Goal: Information Seeking & Learning: Understand process/instructions

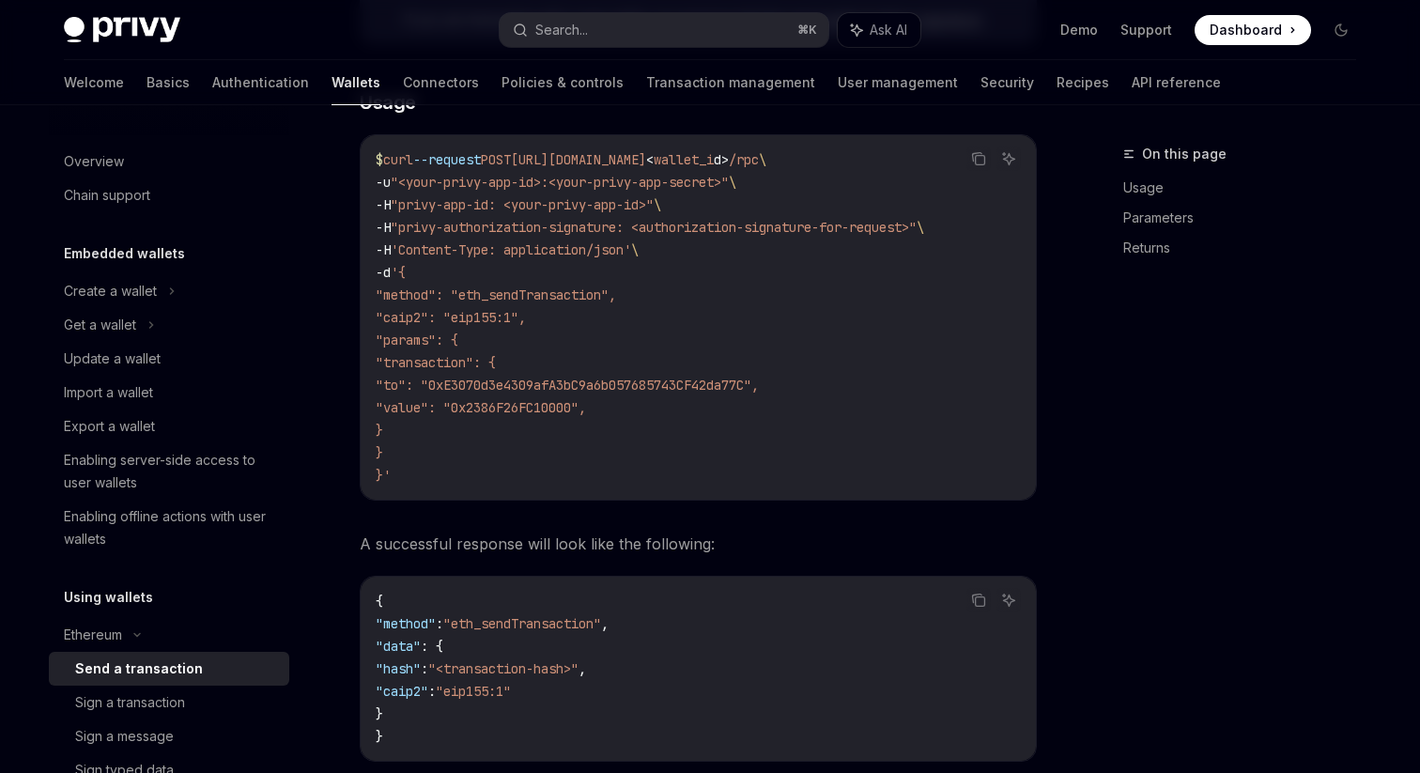
scroll to position [448, 0]
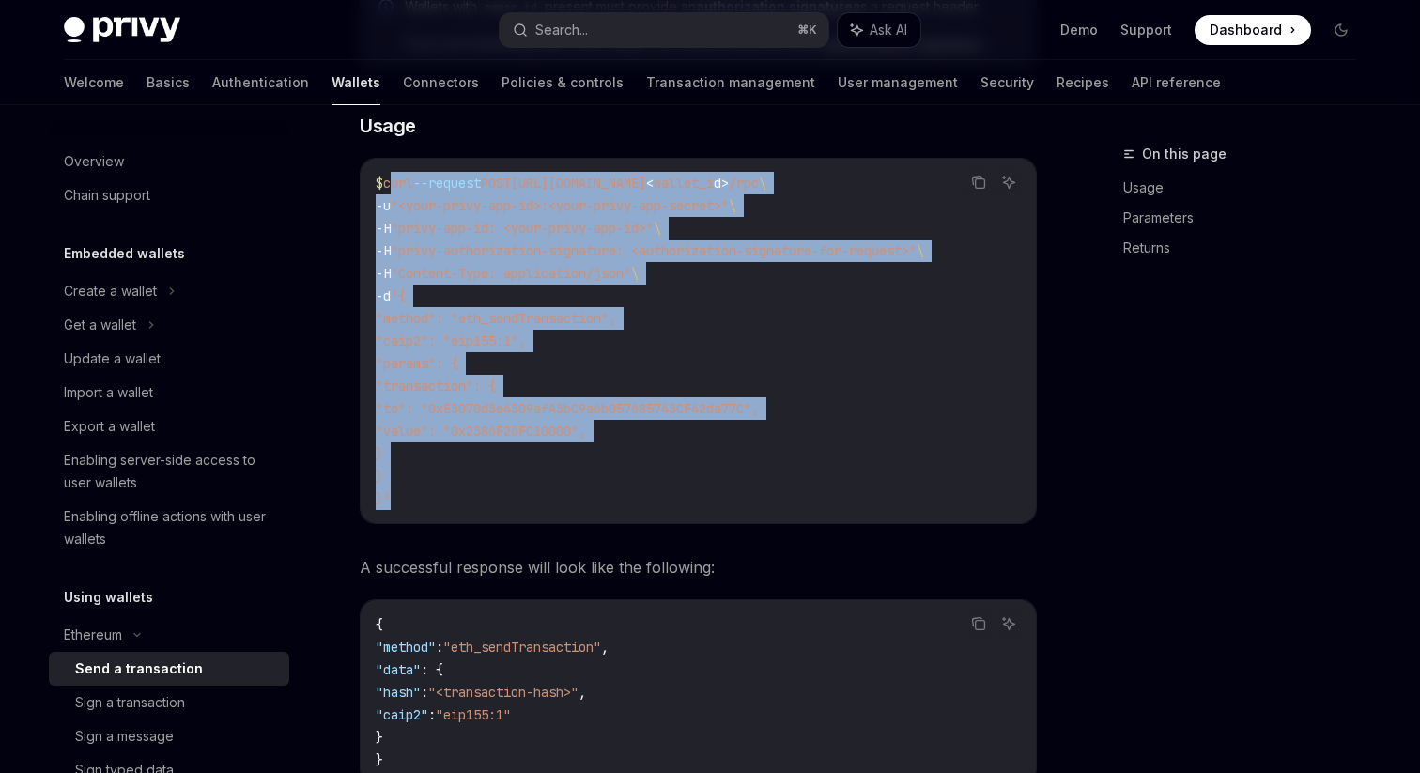
drag, startPoint x: 408, startPoint y: 509, endPoint x: 390, endPoint y: 183, distance: 326.4
click at [390, 183] on div "$ curl --request POST [URL][DOMAIN_NAME] < wallet_i d > /rpc \ -u "<your-privy-…" at bounding box center [698, 341] width 675 height 364
copy code "curl --request POST [URL][DOMAIN_NAME] < wallet_i d > /rpc \ -u "<your-privy-ap…"
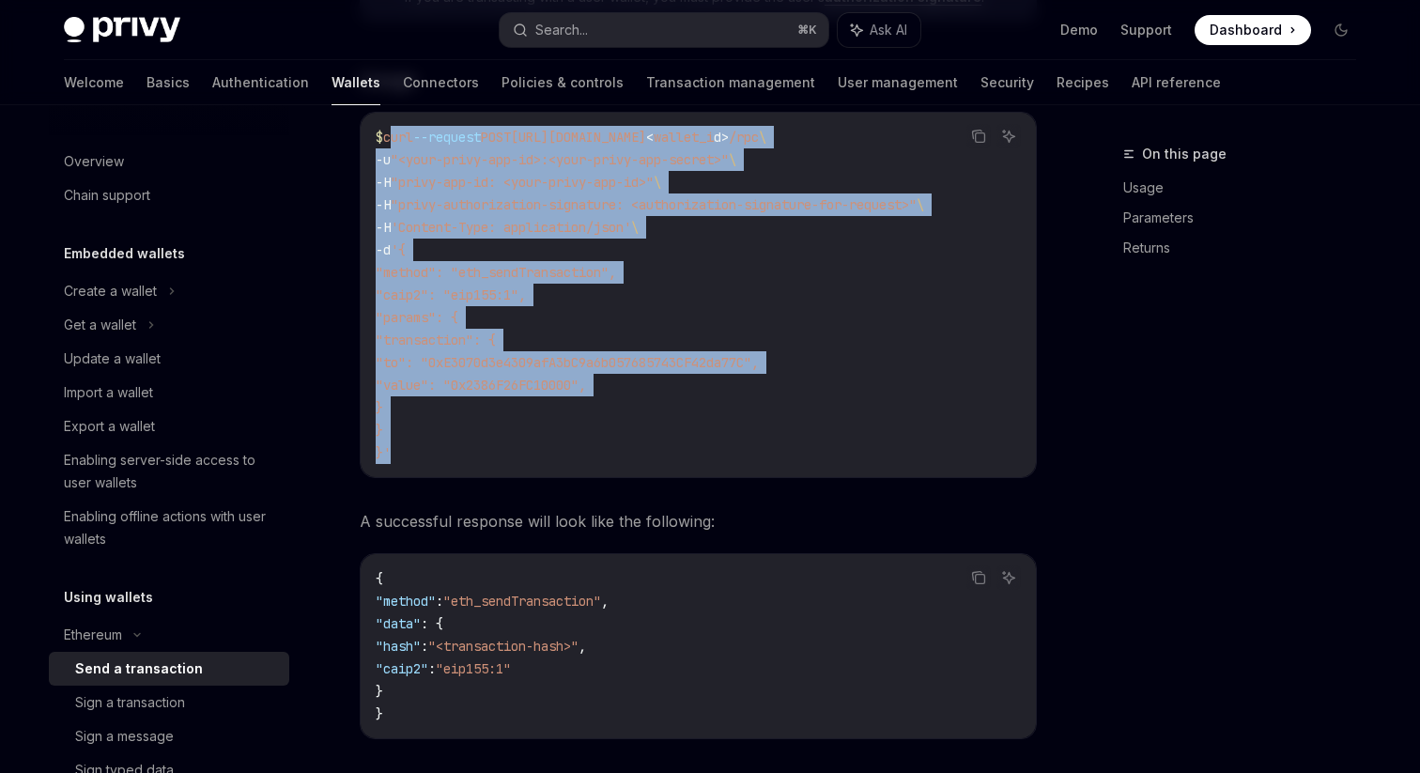
scroll to position [505, 0]
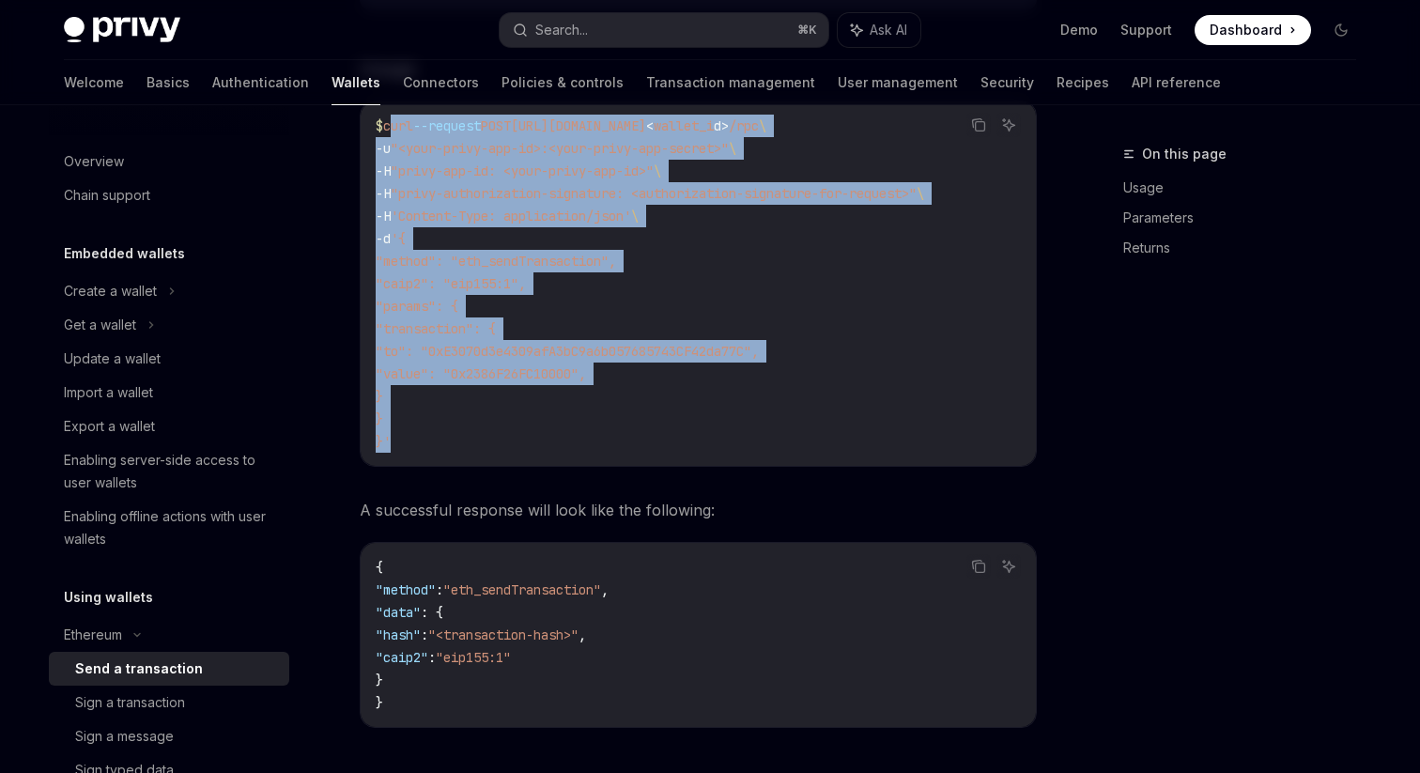
click at [791, 400] on code "$ curl --request POST [URL][DOMAIN_NAME] < wallet_i d > /rpc \ -u "<your-privy-…" at bounding box center [698, 284] width 645 height 338
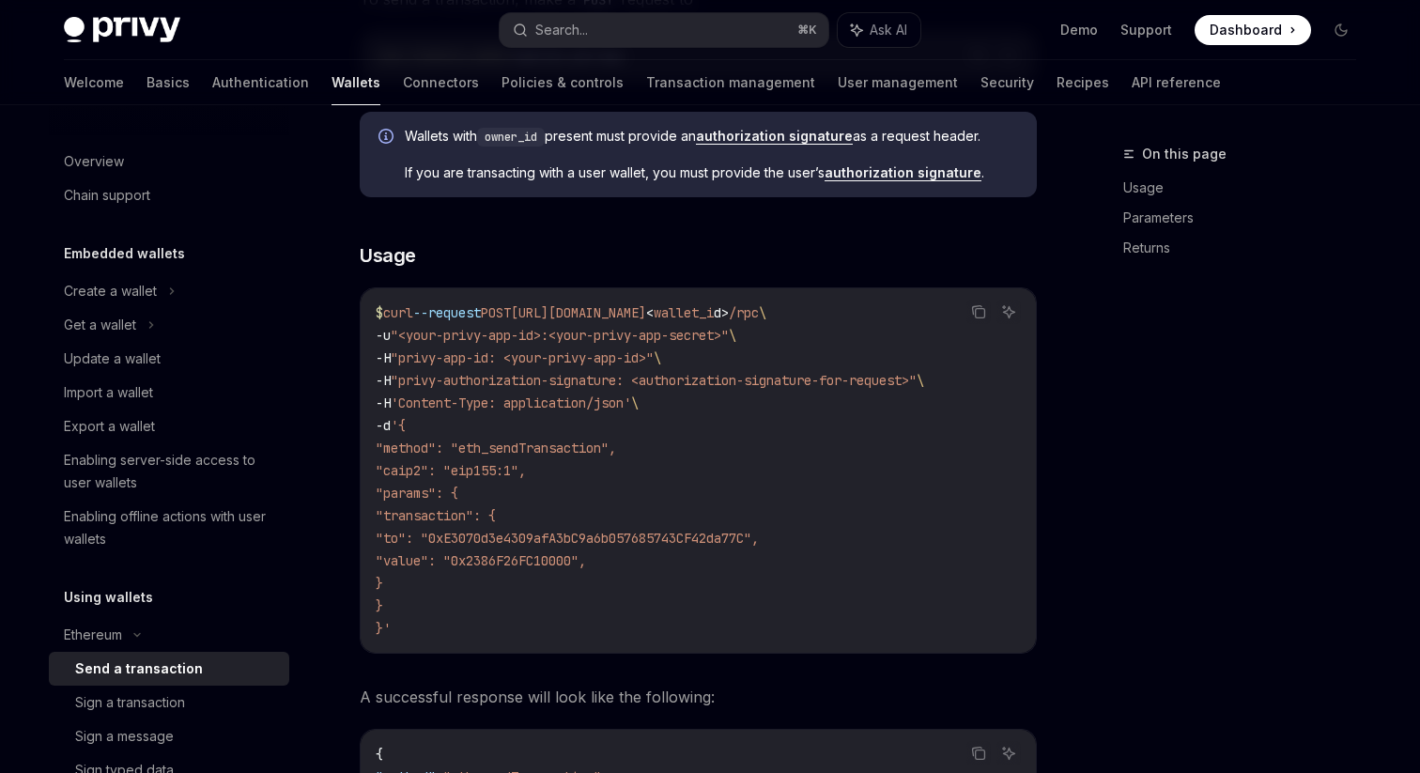
scroll to position [319, 0]
click at [977, 319] on button "Copy the contents from the code block" at bounding box center [979, 311] width 24 height 24
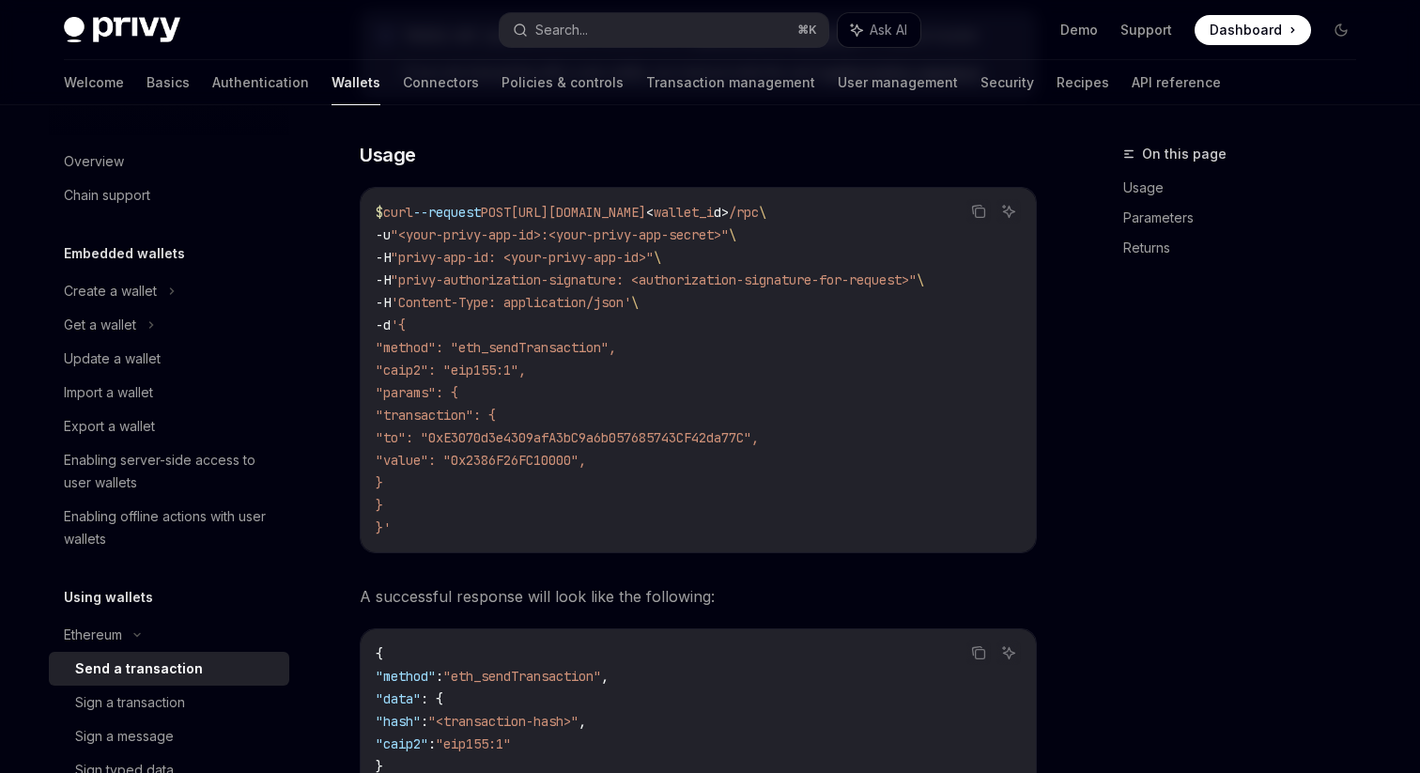
scroll to position [399, 0]
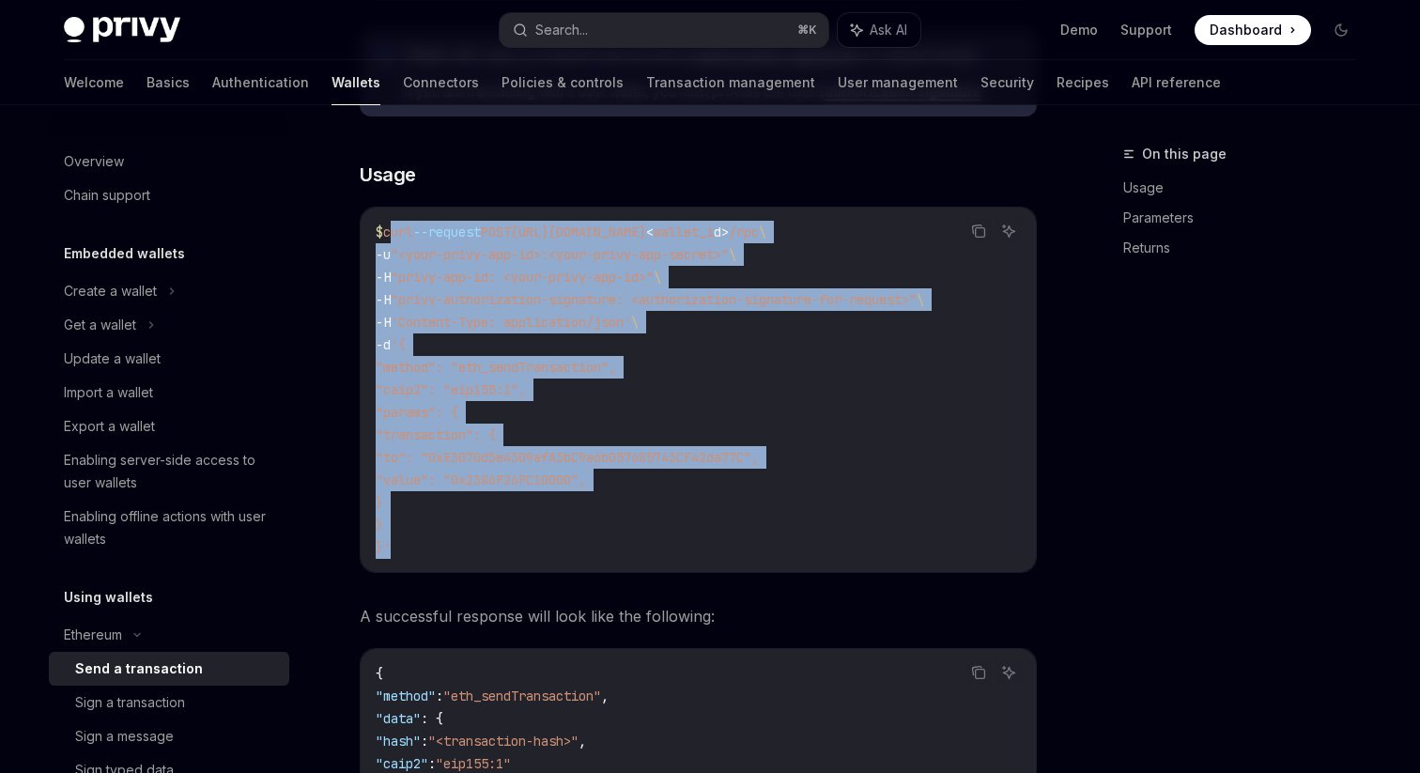
drag, startPoint x: 410, startPoint y: 551, endPoint x: 388, endPoint y: 233, distance: 319.2
click at [388, 233] on code "$ curl --request POST [URL][DOMAIN_NAME] < wallet_i d > /rpc \ -u "<your-privy-…" at bounding box center [698, 390] width 645 height 338
copy code "curl --request POST [URL][DOMAIN_NAME] < wallet_i d > /rpc \ -u "<your-privy-ap…"
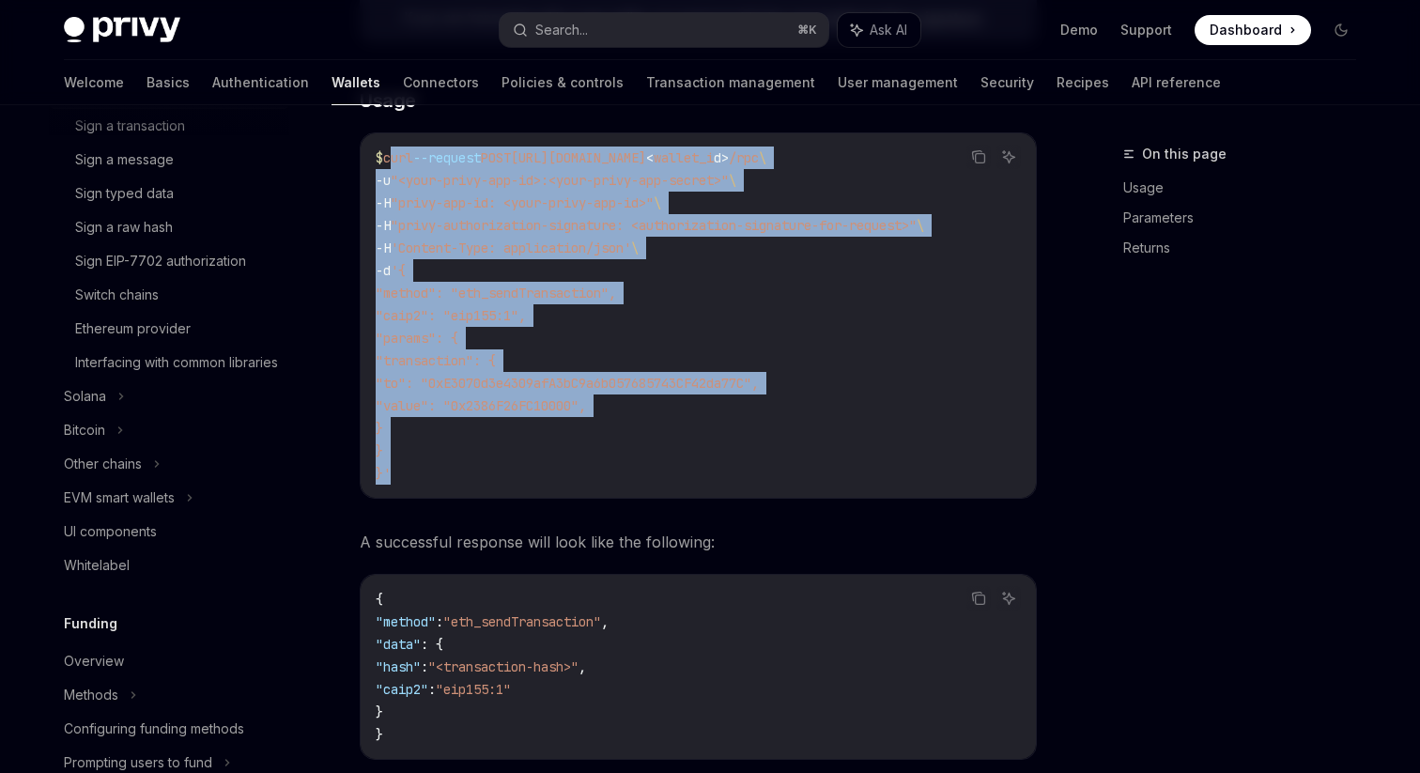
scroll to position [585, 0]
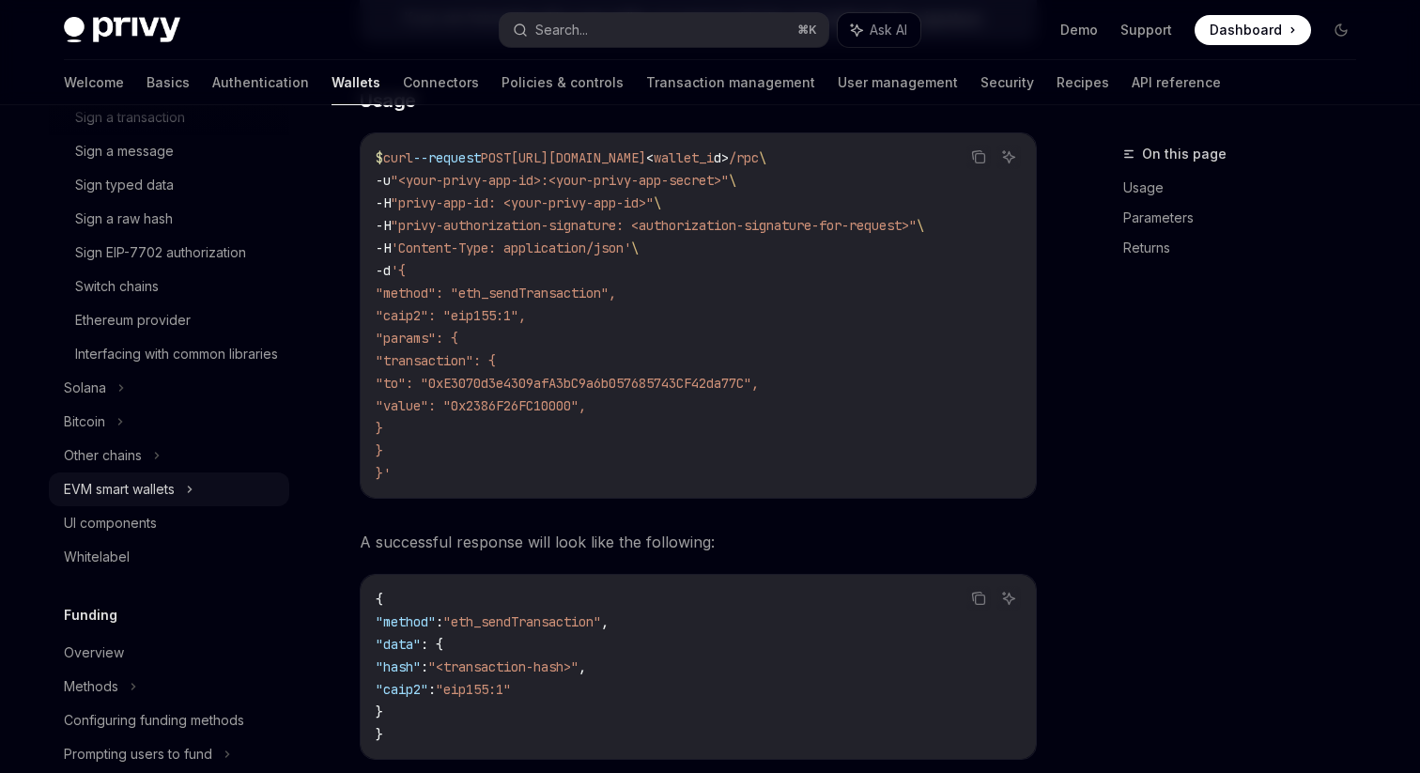
click at [132, 501] on div "EVM smart wallets" at bounding box center [119, 489] width 111 height 23
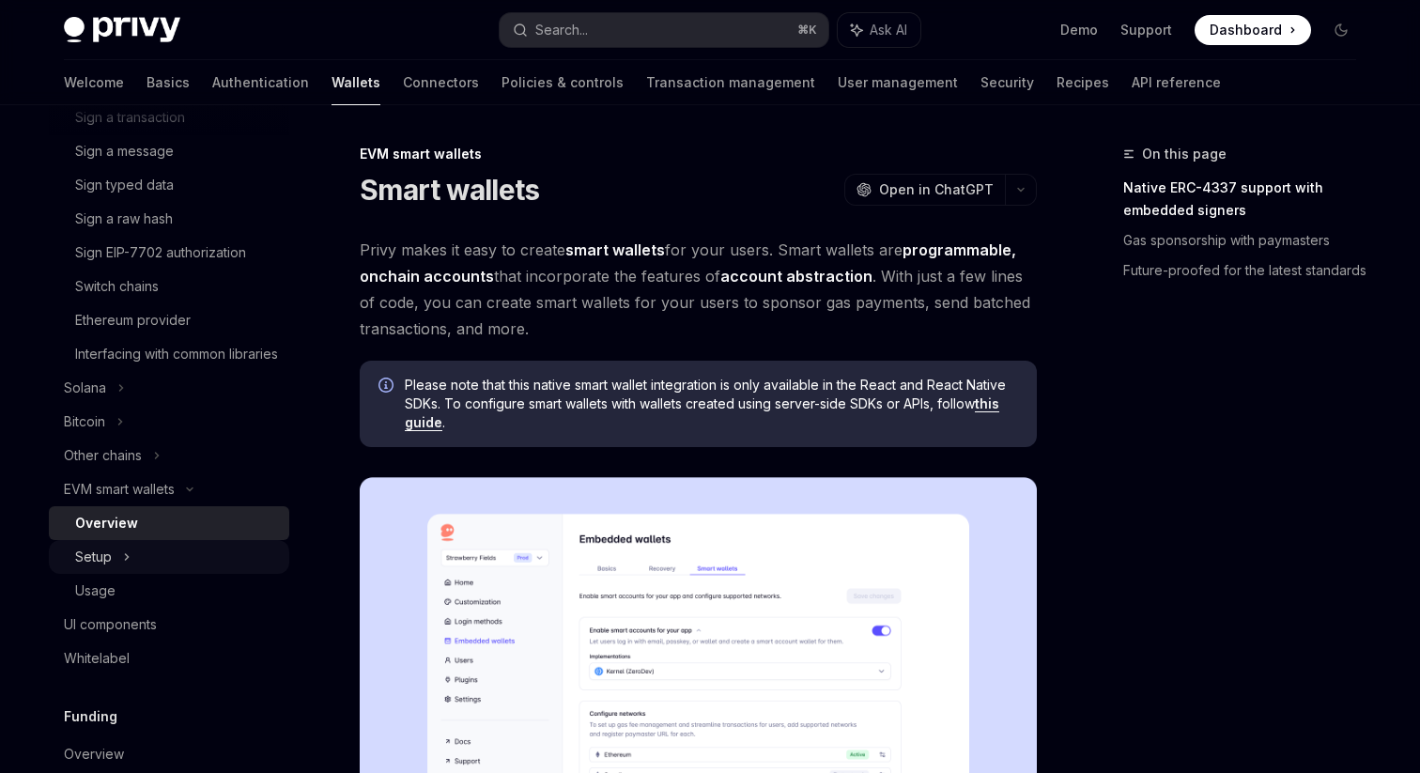
click at [133, 574] on div "Setup" at bounding box center [169, 557] width 240 height 34
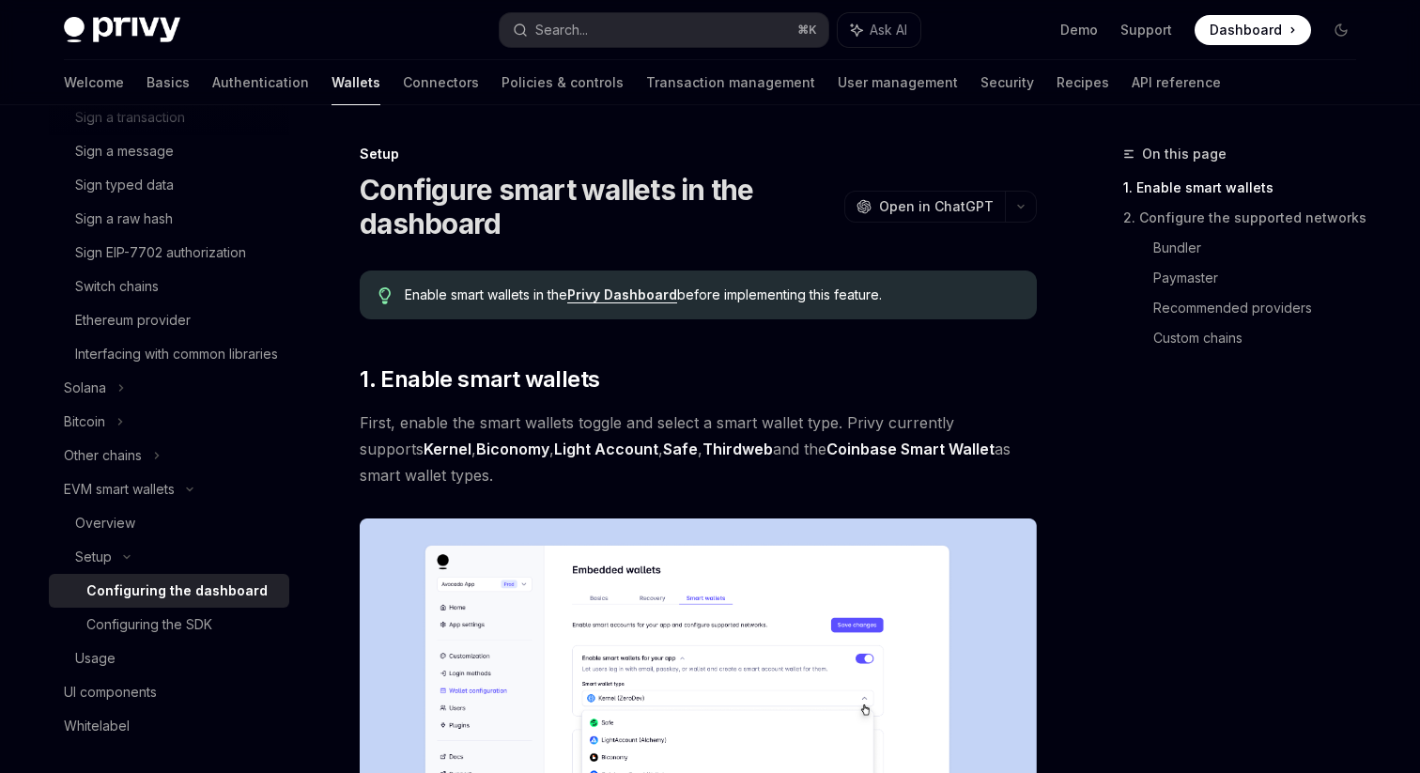
click at [192, 602] on div "Configuring the dashboard" at bounding box center [176, 591] width 181 height 23
click at [200, 636] on div "Configuring the SDK" at bounding box center [149, 624] width 126 height 23
type textarea "*"
